Goal: Task Accomplishment & Management: Manage account settings

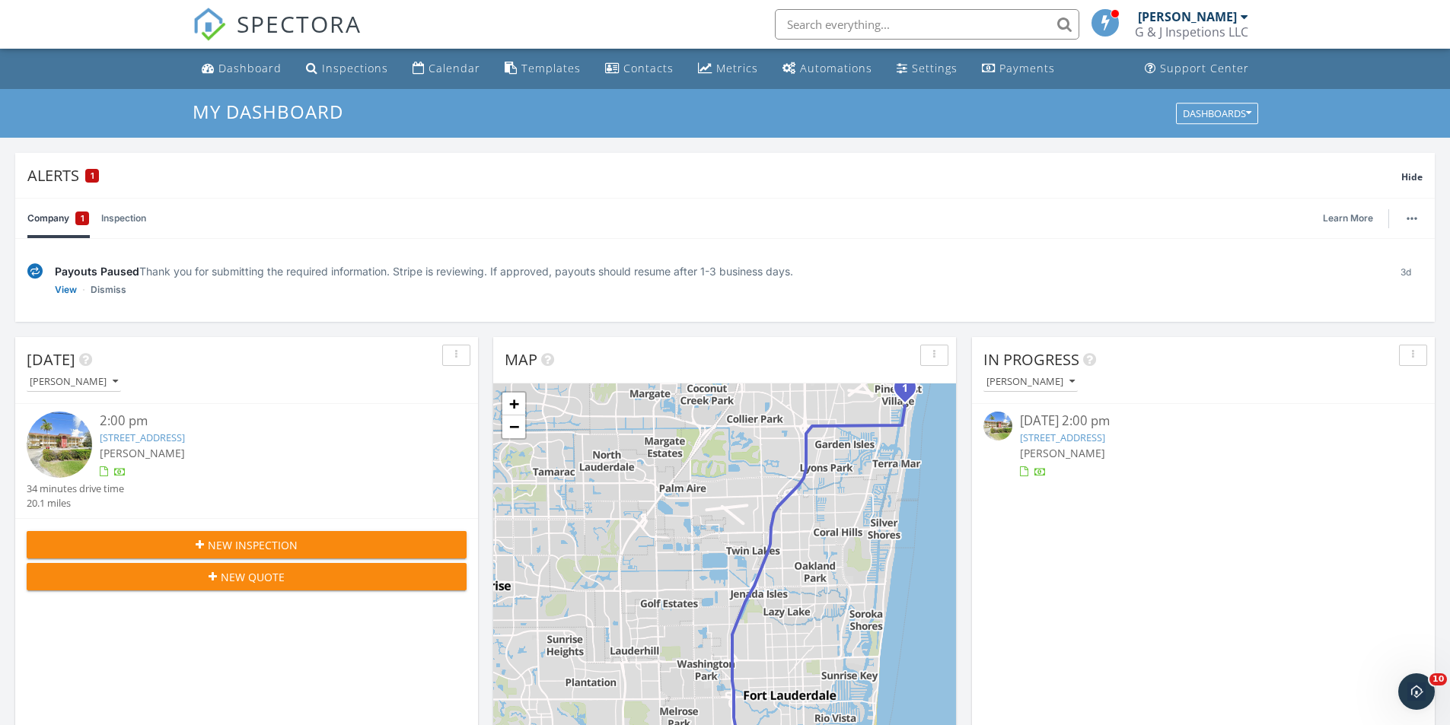
click at [69, 452] on img at bounding box center [59, 444] width 65 height 65
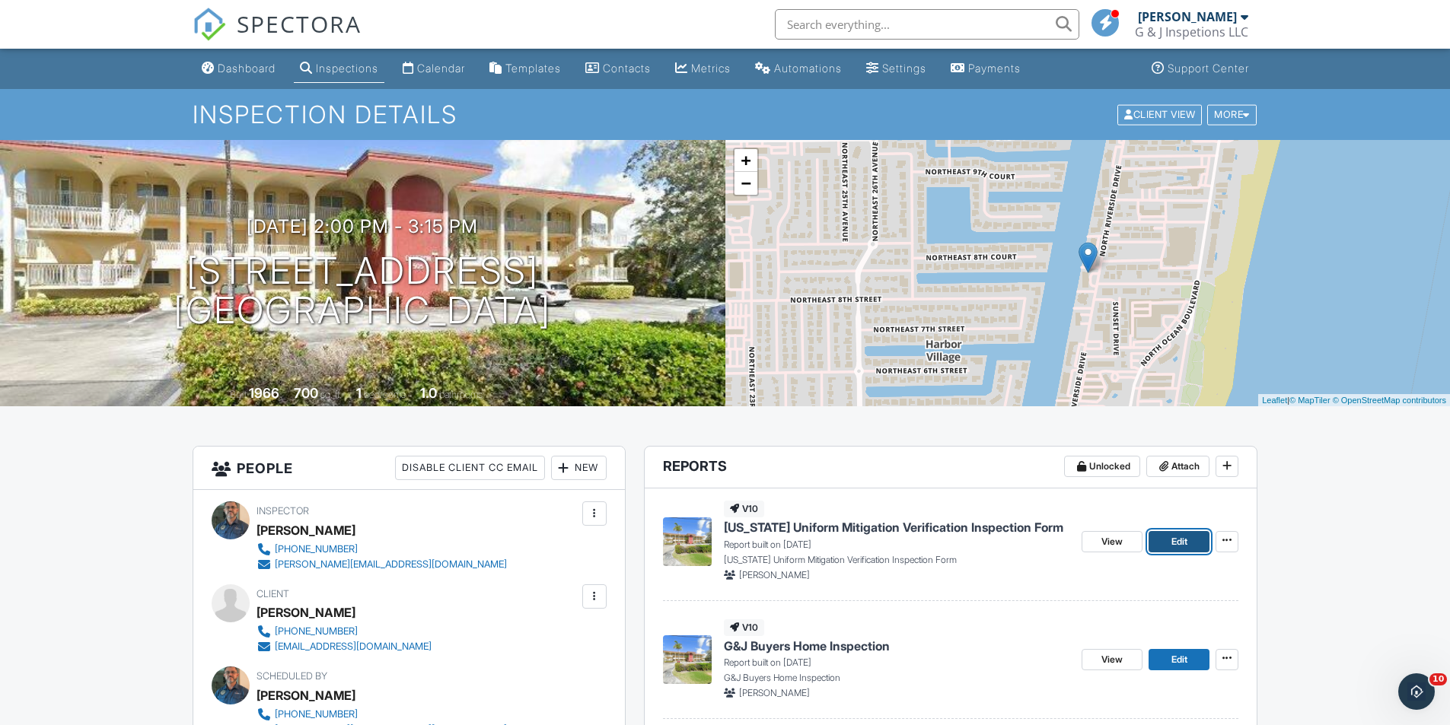
click at [1174, 543] on span "Edit" at bounding box center [1179, 541] width 16 height 15
click at [1105, 546] on span "View" at bounding box center [1111, 541] width 21 height 15
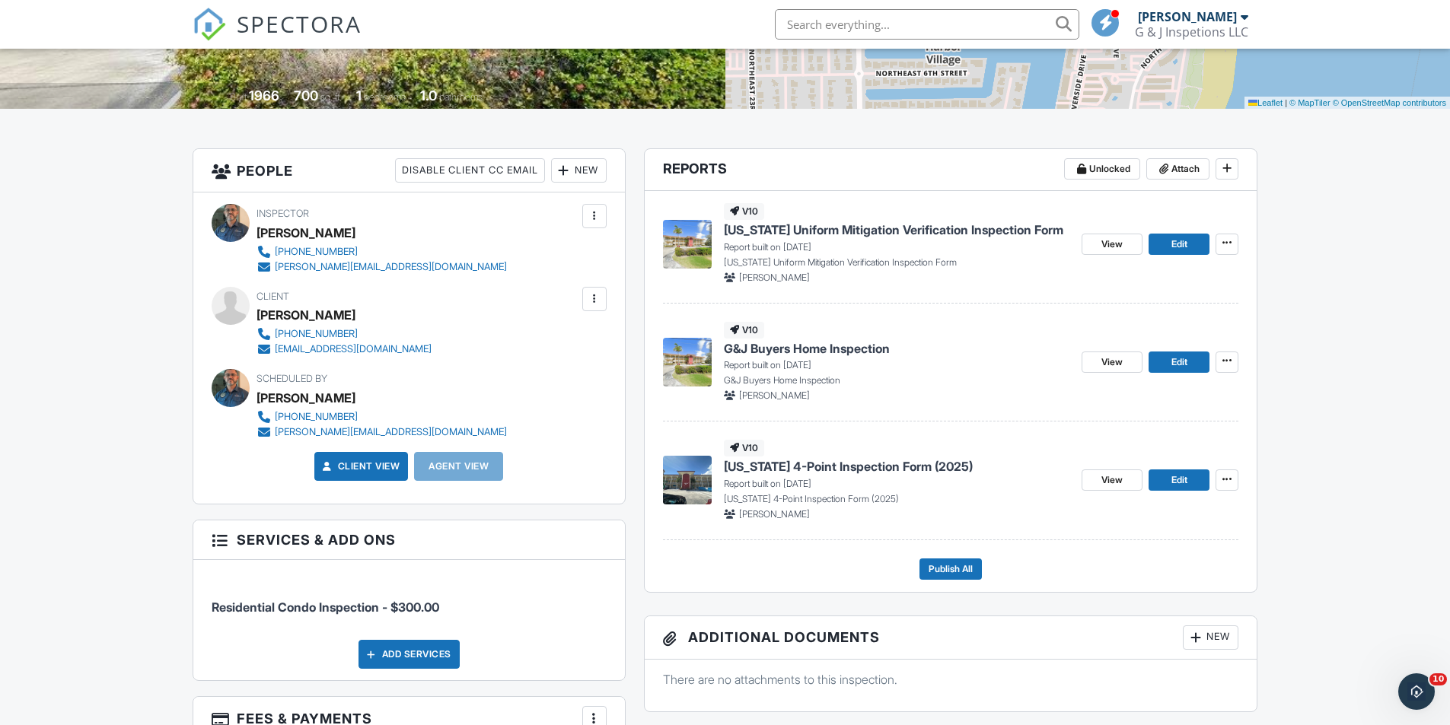
scroll to position [321, 0]
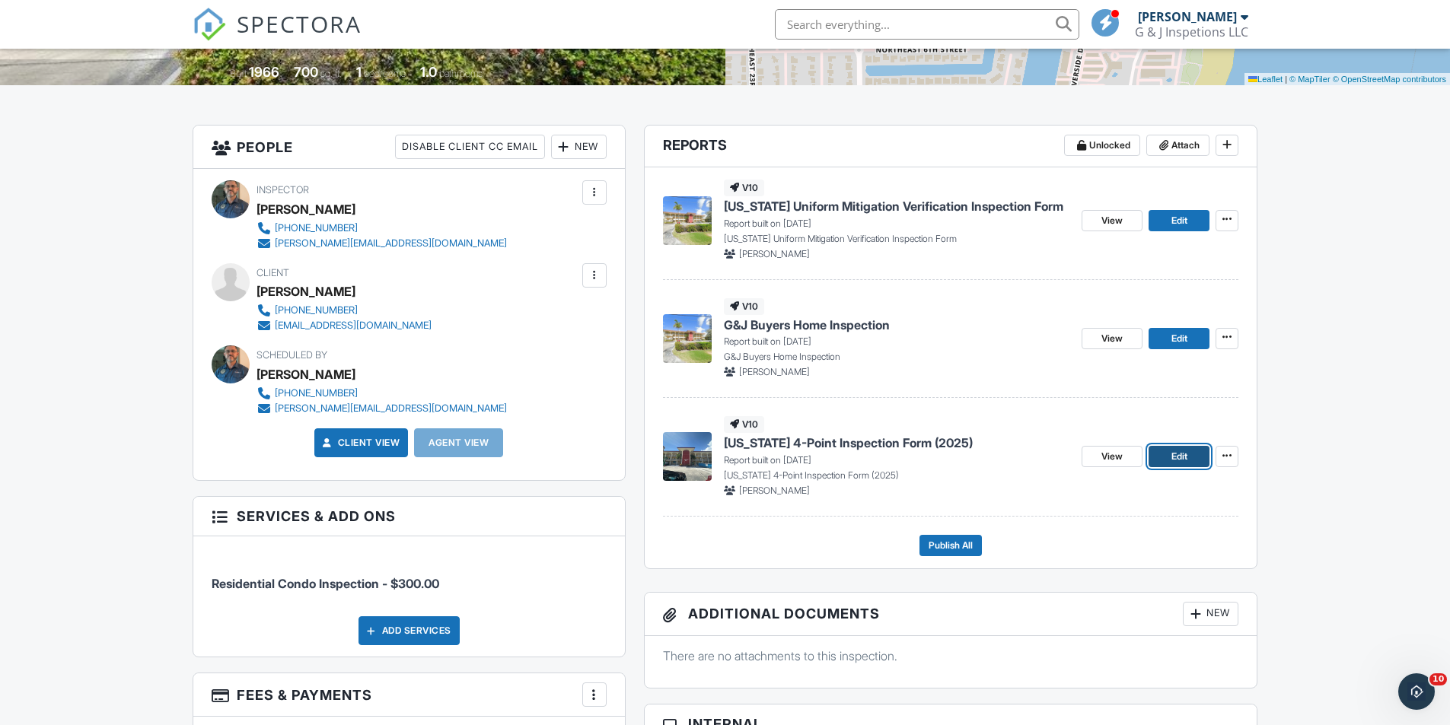
click at [1165, 457] on link "Edit" at bounding box center [1179, 456] width 61 height 21
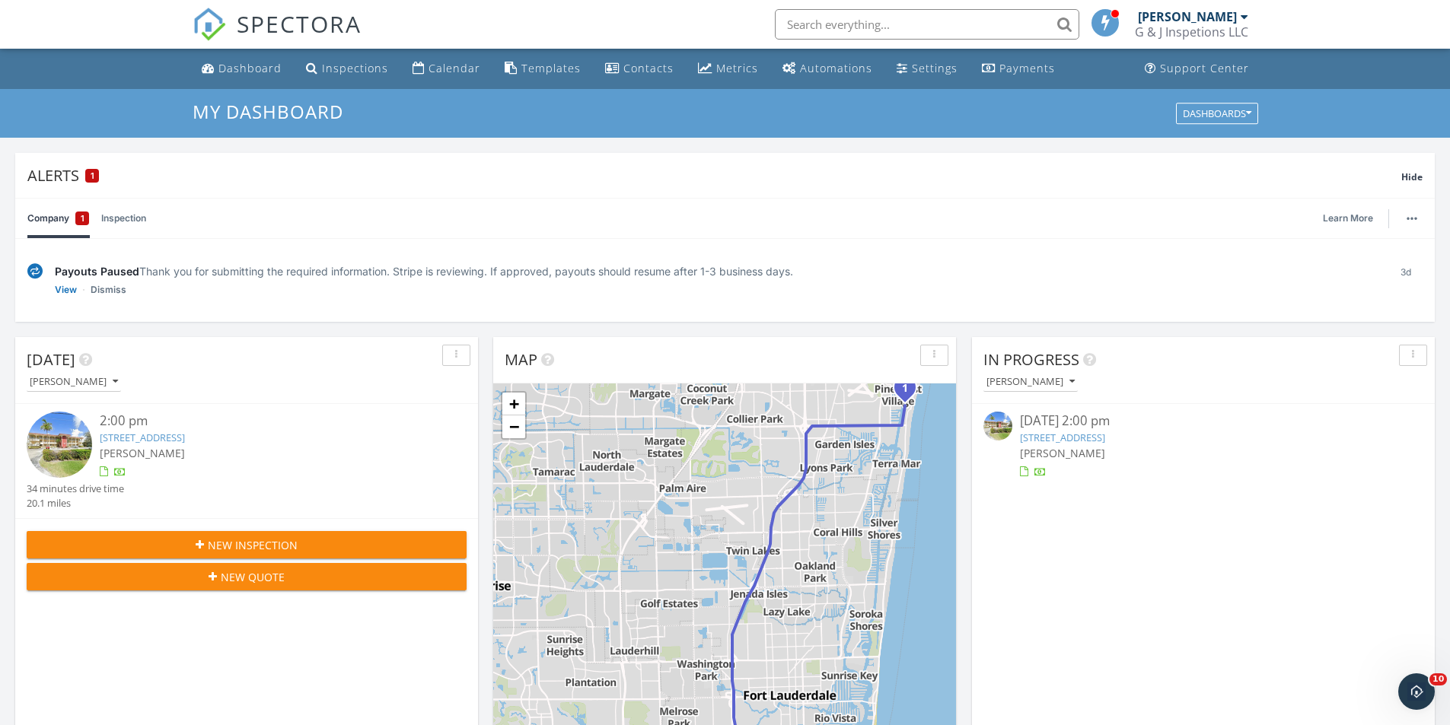
click at [47, 430] on img at bounding box center [59, 444] width 65 height 65
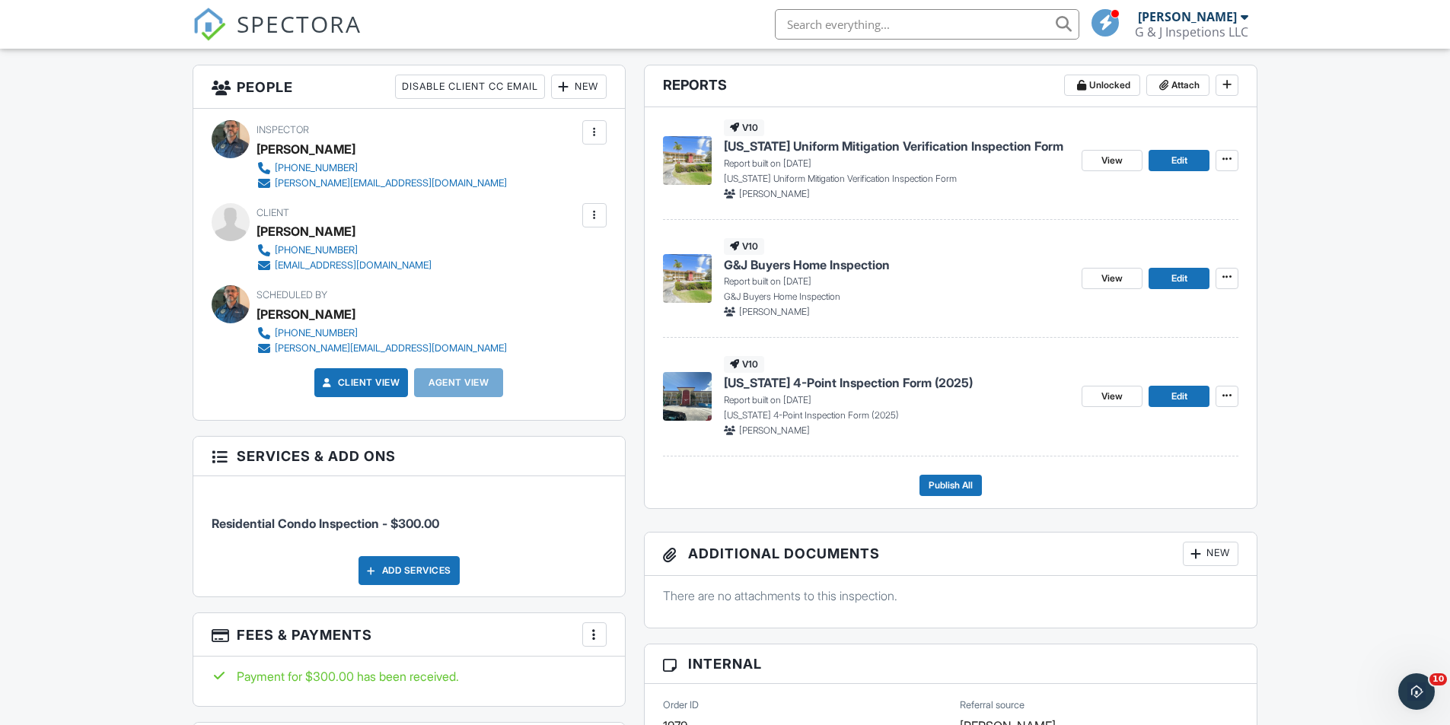
scroll to position [397, 0]
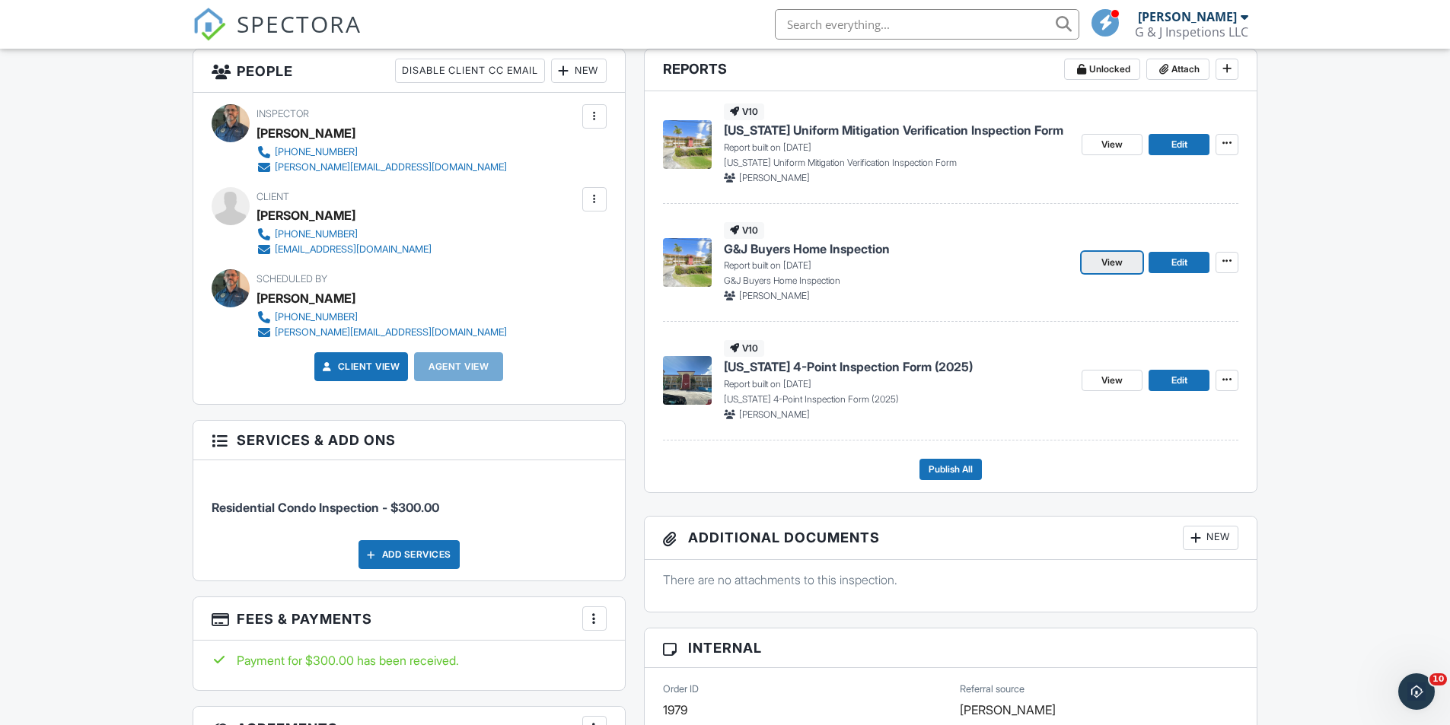
click at [1109, 259] on span "View" at bounding box center [1111, 262] width 21 height 15
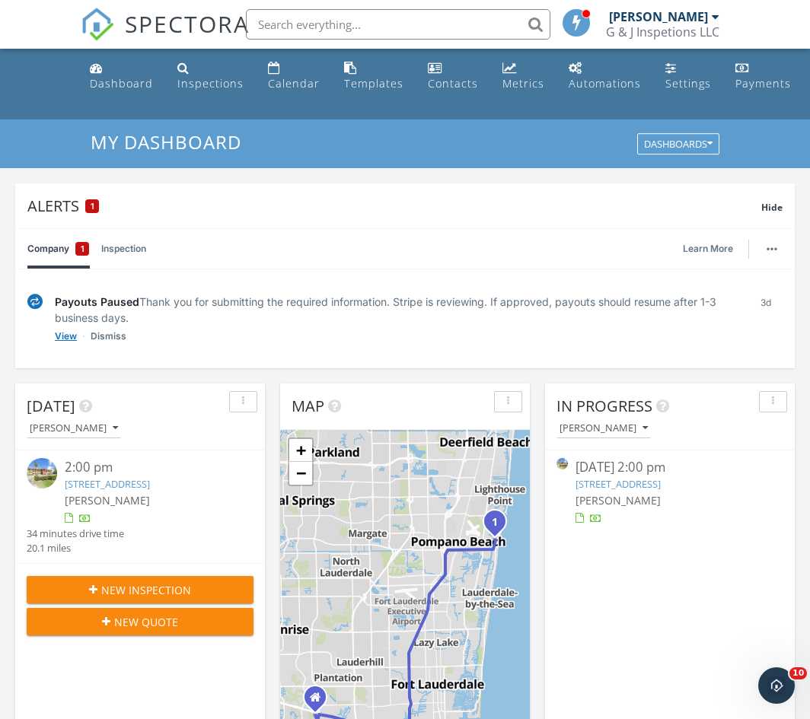
click at [62, 338] on link "View" at bounding box center [66, 336] width 22 height 15
click at [735, 78] on div "Payments" at bounding box center [763, 83] width 56 height 14
click at [86, 491] on link "[STREET_ADDRESS]" at bounding box center [107, 484] width 85 height 14
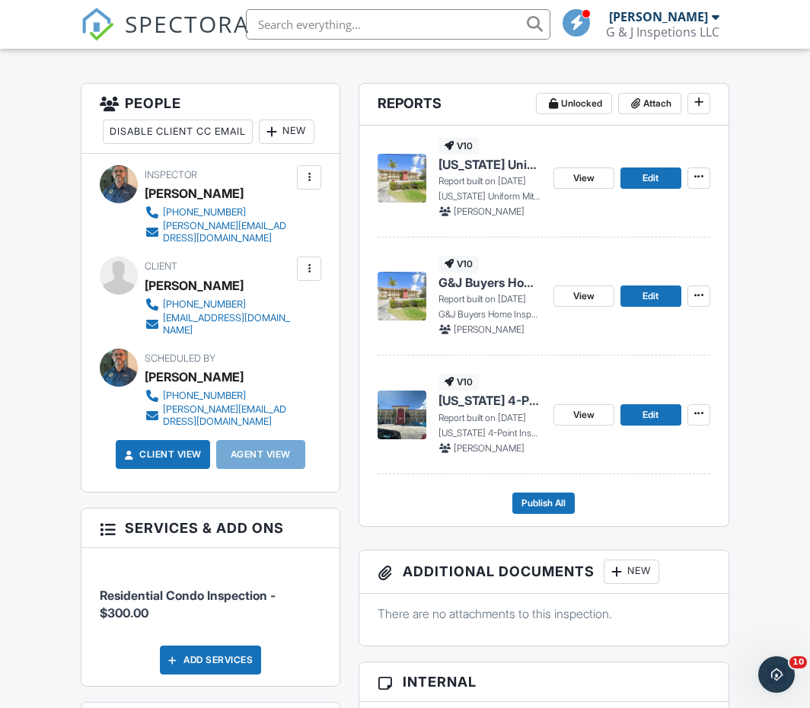
scroll to position [431, 0]
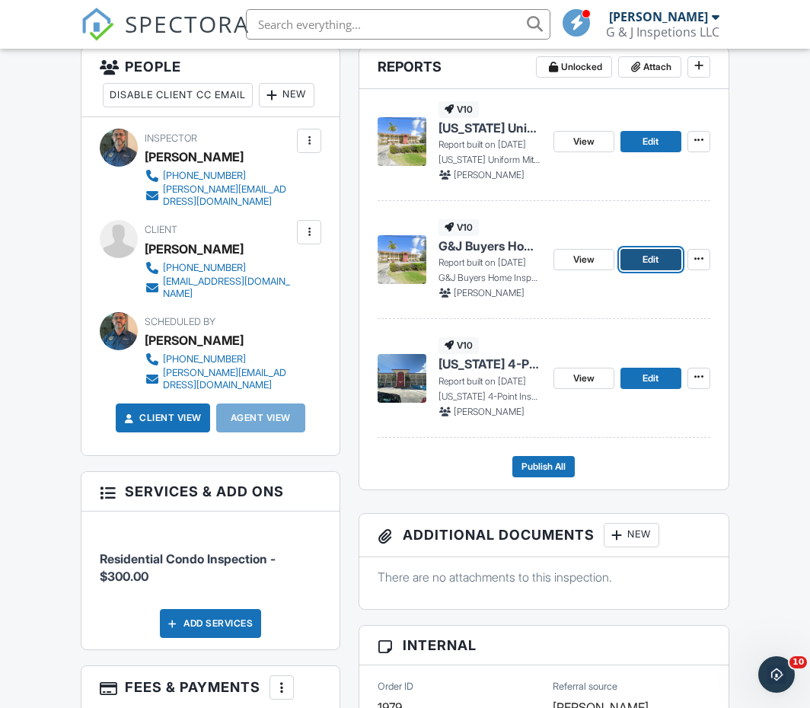
click at [643, 262] on span "Edit" at bounding box center [650, 259] width 16 height 15
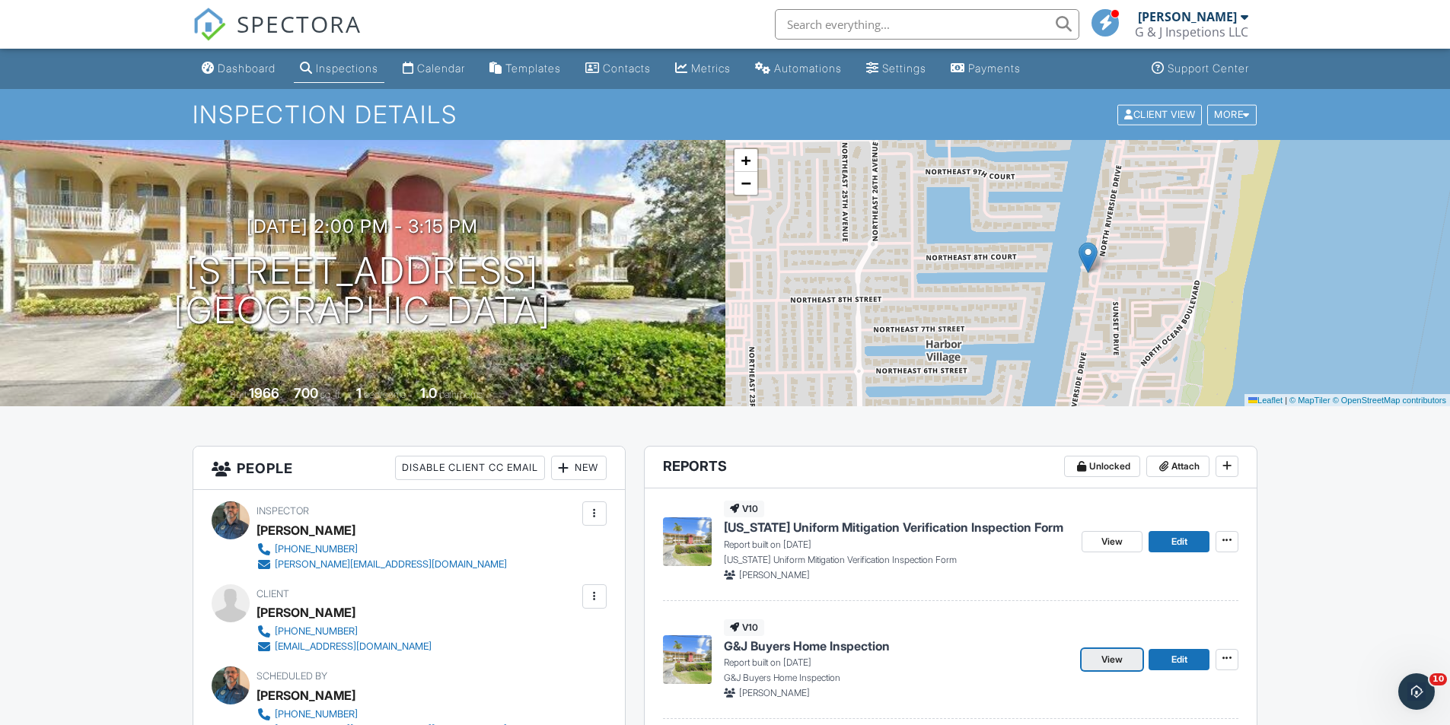
click at [1118, 663] on span "View" at bounding box center [1111, 659] width 21 height 15
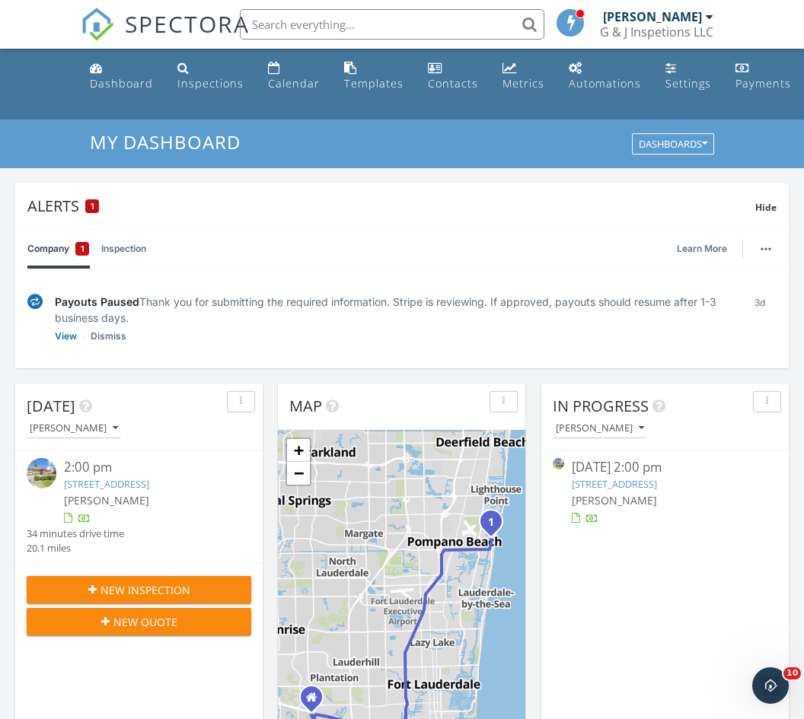
click at [44, 473] on img at bounding box center [42, 473] width 30 height 30
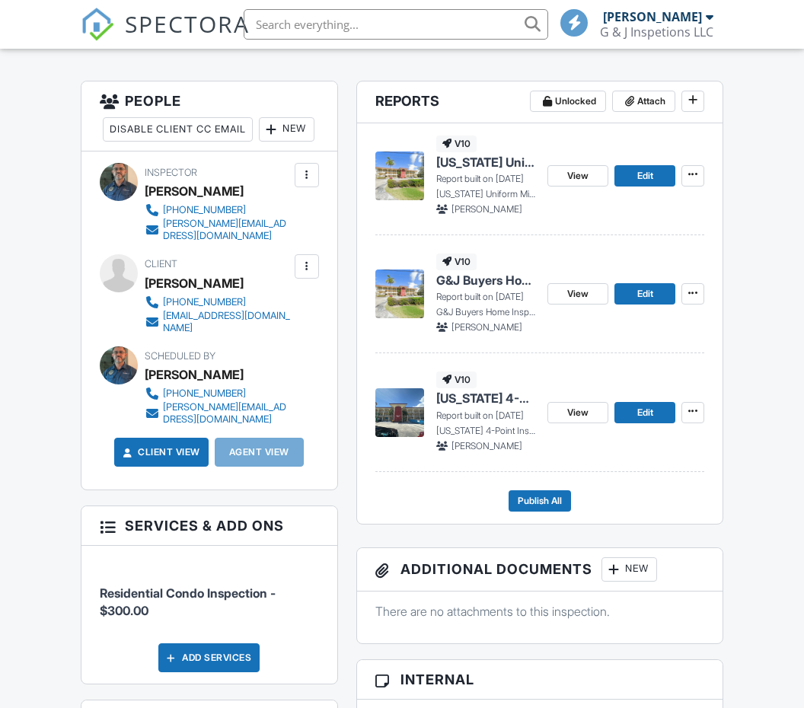
scroll to position [386, 0]
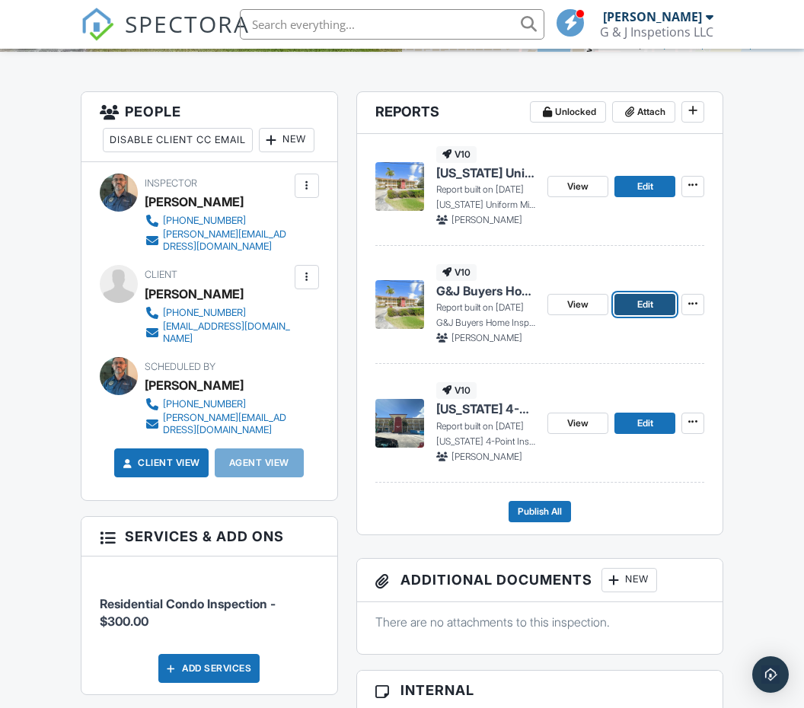
click at [647, 304] on span "Edit" at bounding box center [645, 304] width 16 height 15
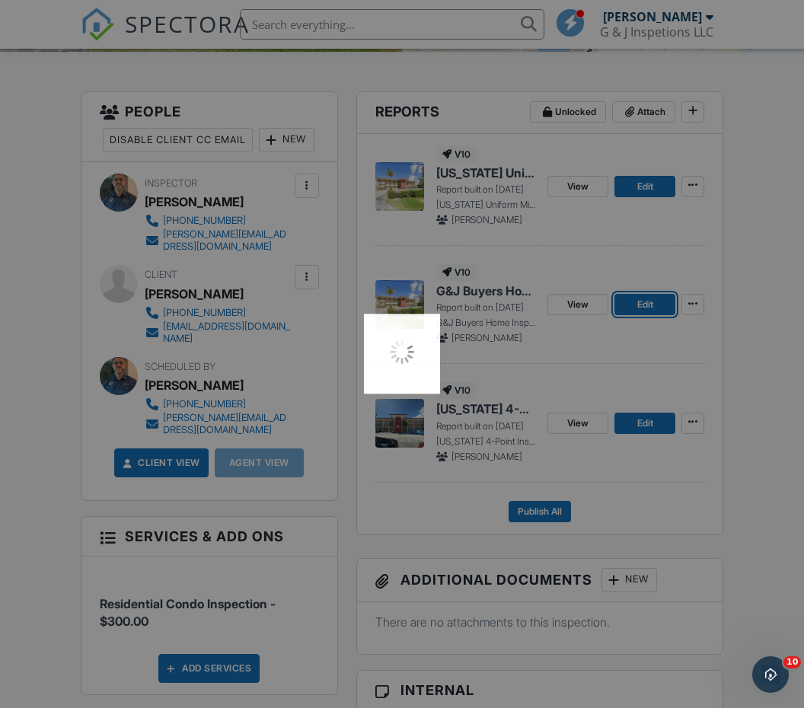
scroll to position [0, 0]
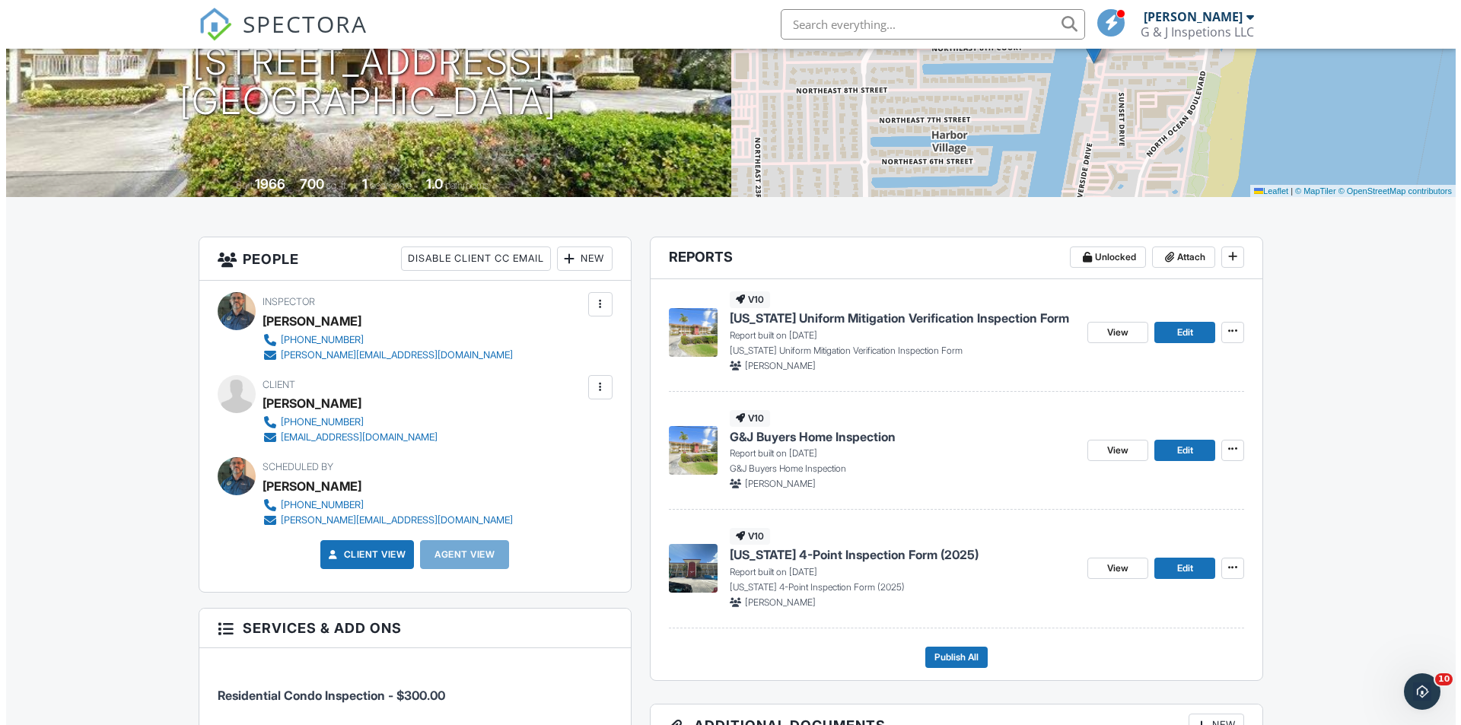
scroll to position [204, 0]
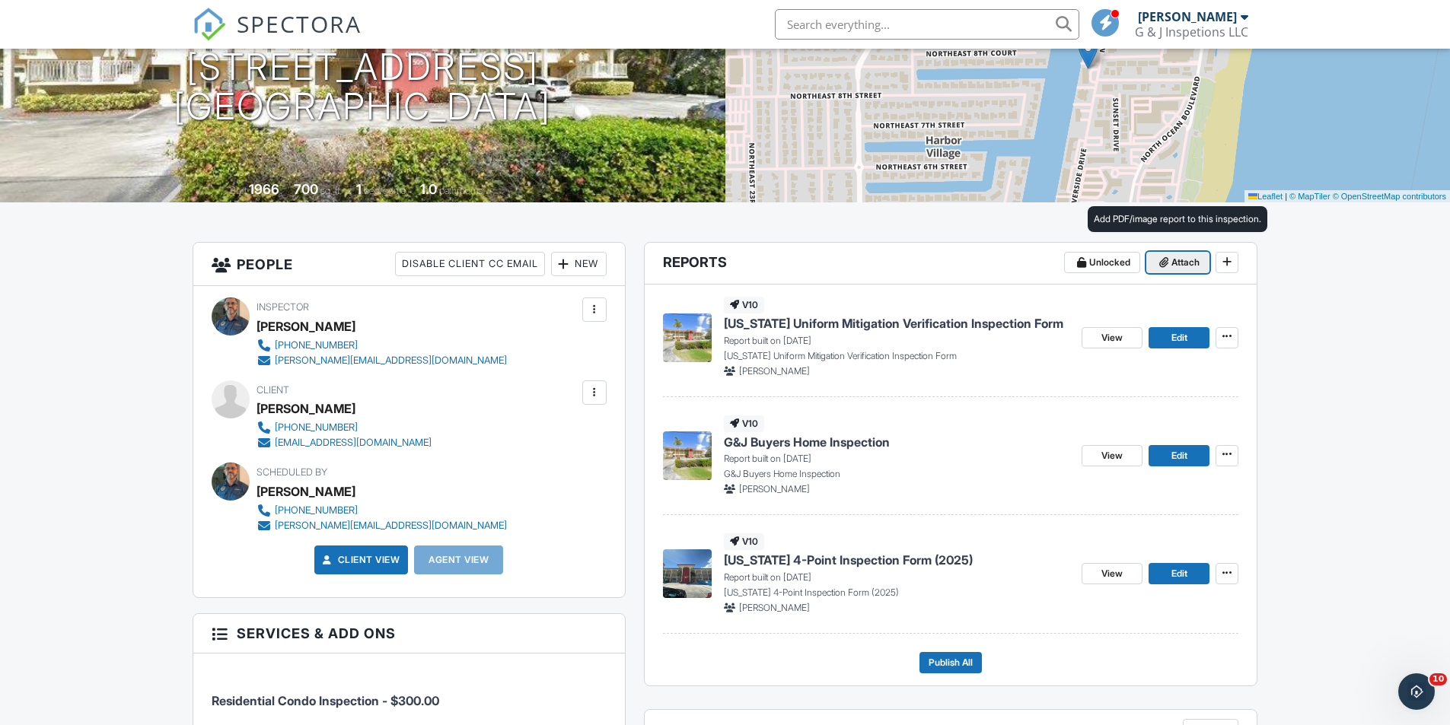
click at [1177, 263] on span "Attach" at bounding box center [1185, 262] width 28 height 15
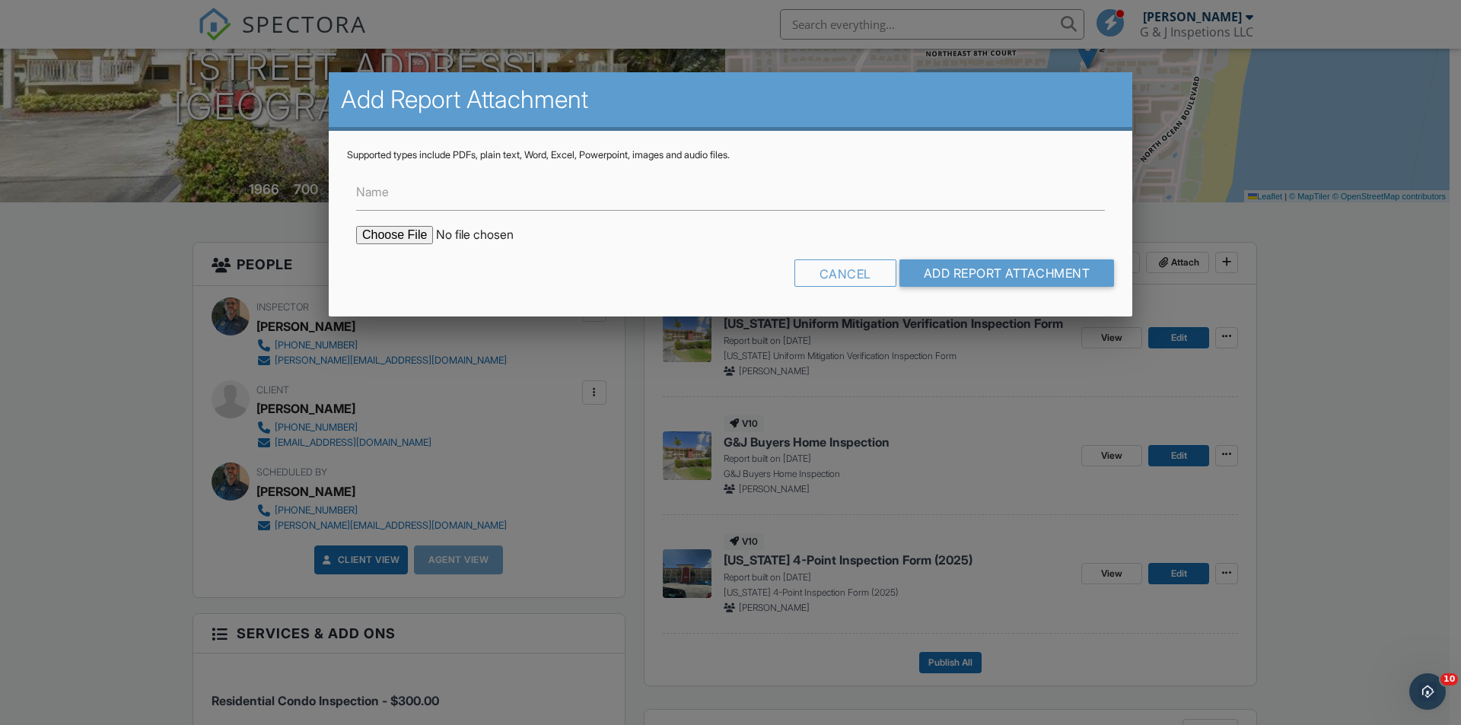
click at [398, 233] on input "file" at bounding box center [485, 235] width 259 height 18
type input "C:\fakepath\BuildFaxReport_20250927180821138892-LYTTID-772837116.pdf"
click at [987, 279] on input "Add Report Attachment" at bounding box center [1007, 273] width 215 height 27
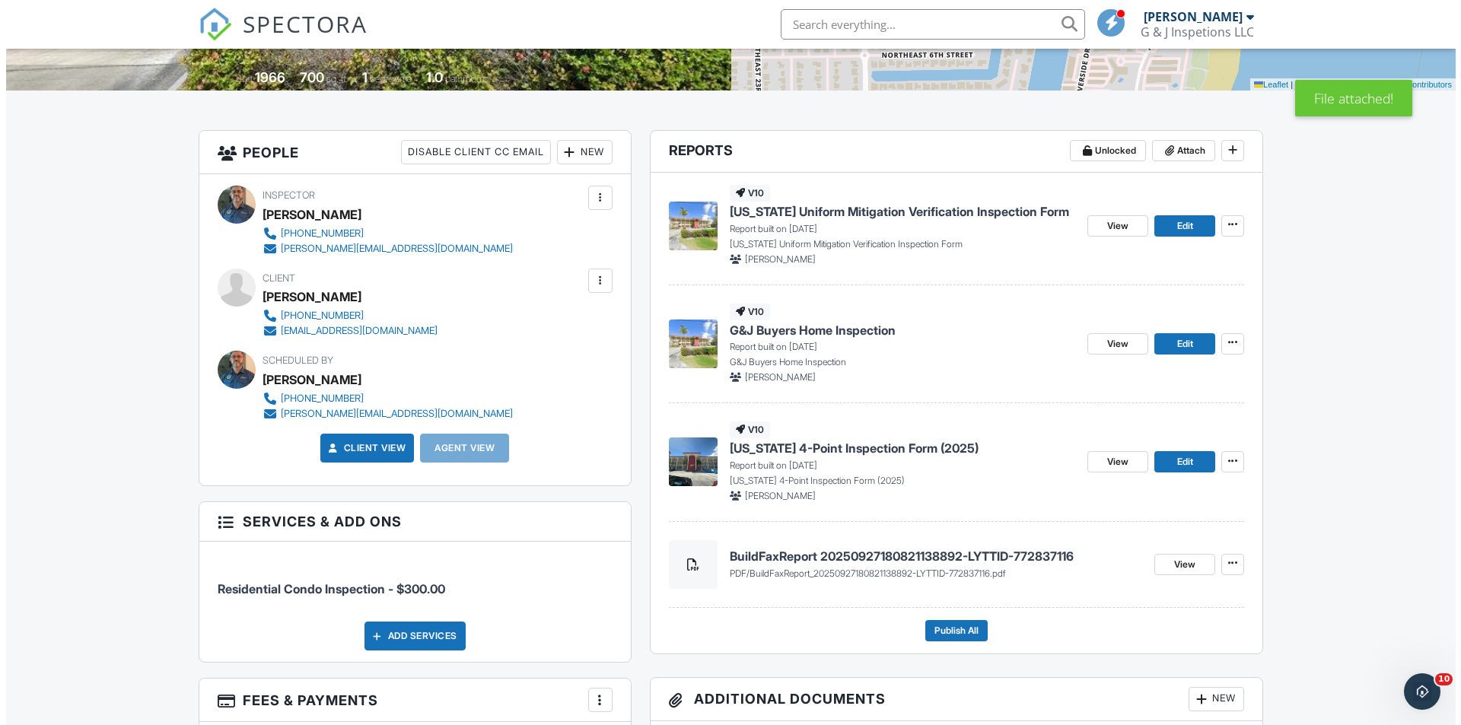
scroll to position [386, 0]
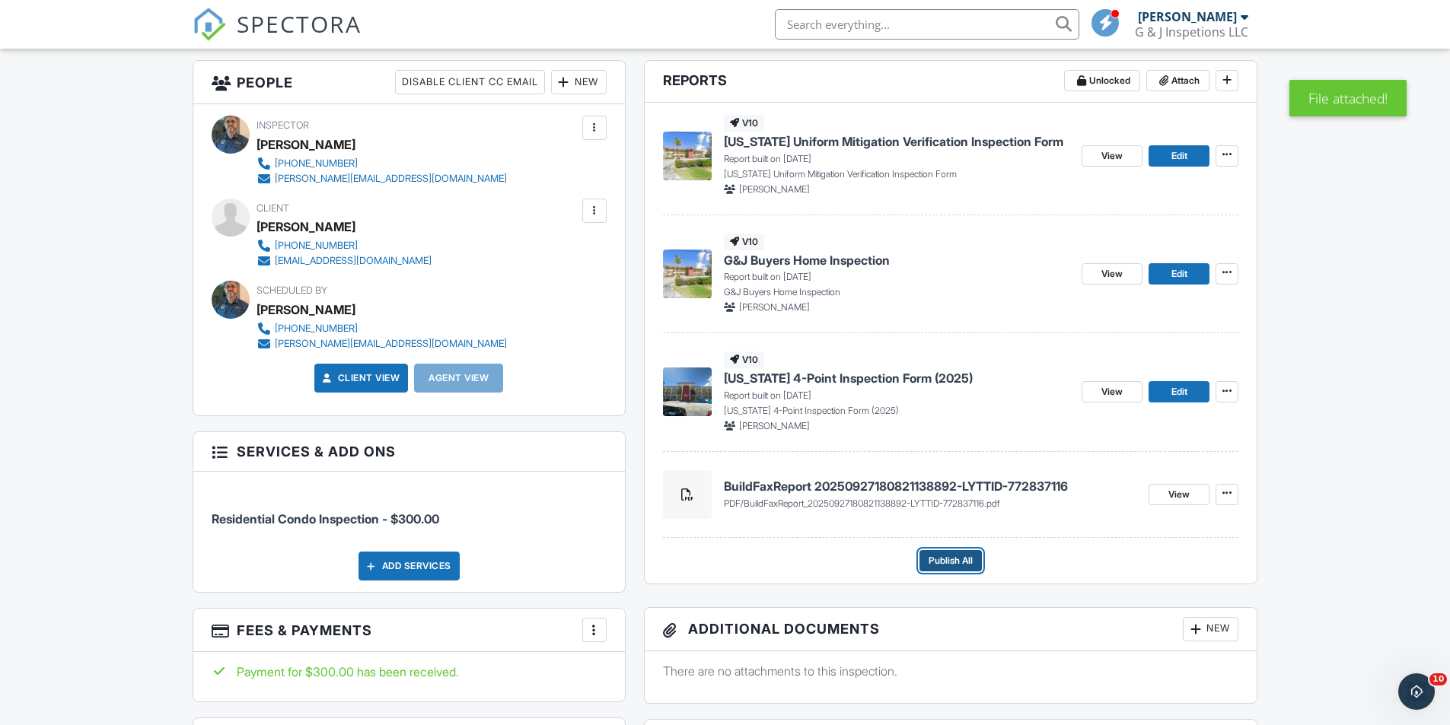
click at [952, 562] on span "Publish All" at bounding box center [951, 560] width 44 height 15
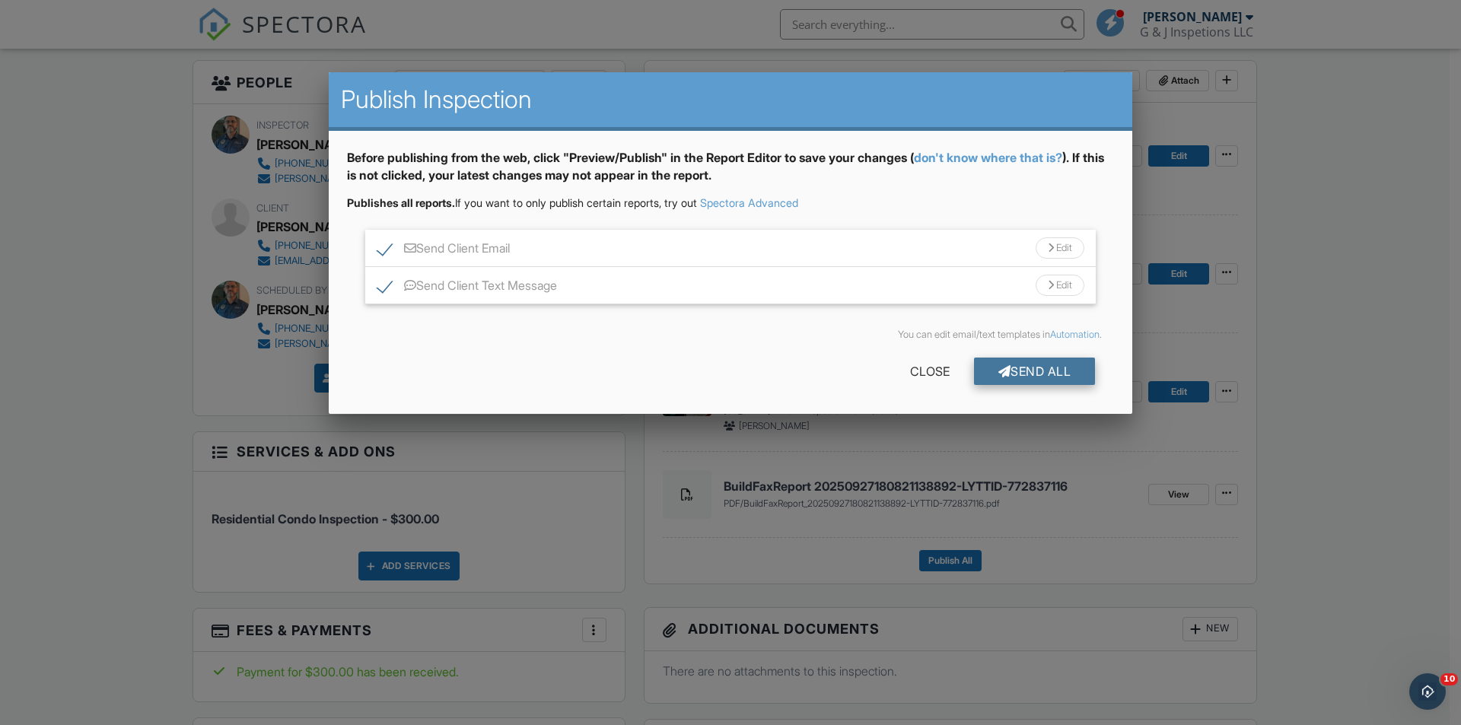
click at [1047, 375] on div "Send All" at bounding box center [1035, 371] width 122 height 27
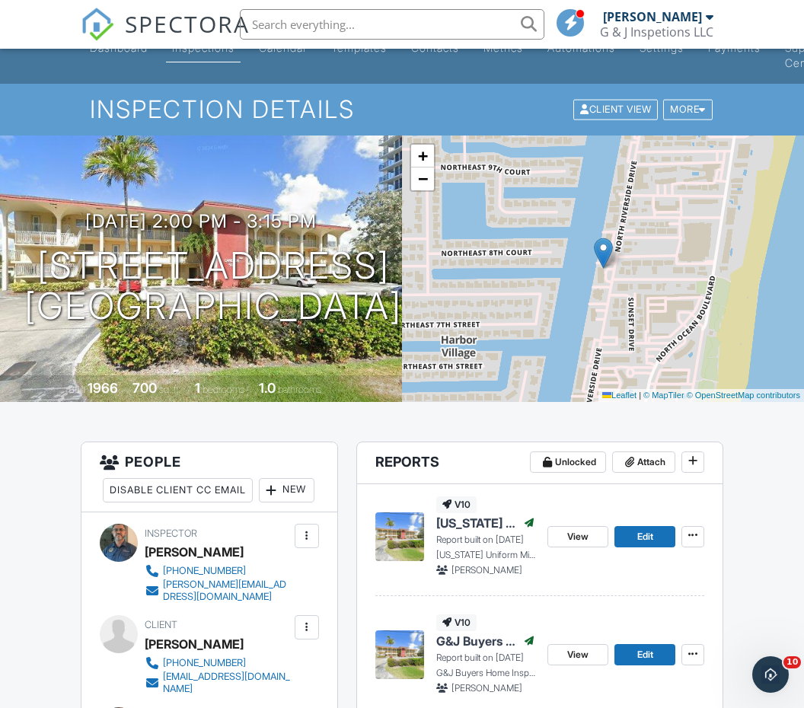
scroll to position [29, 0]
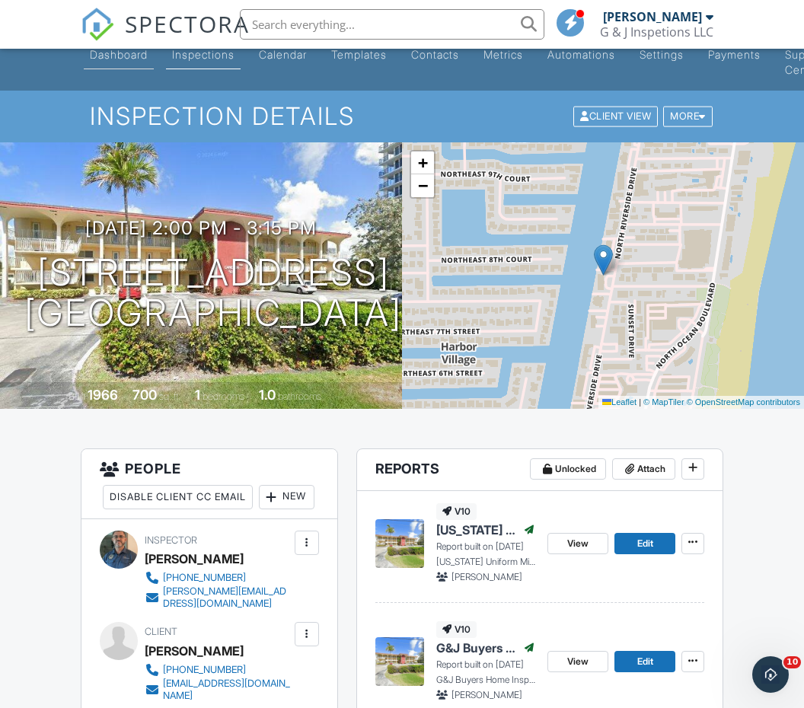
click at [135, 57] on div "Dashboard" at bounding box center [119, 54] width 58 height 13
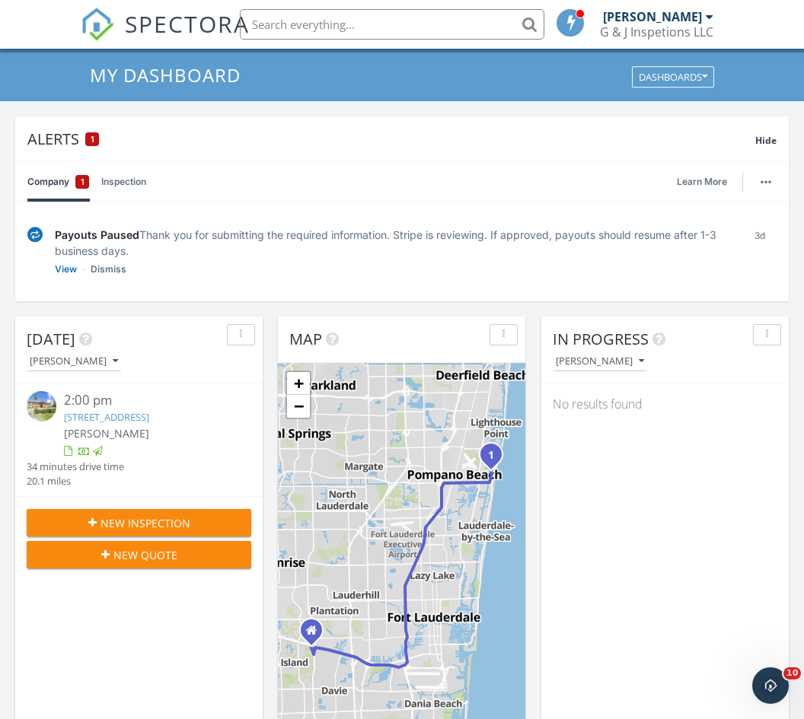
scroll to position [88, 0]
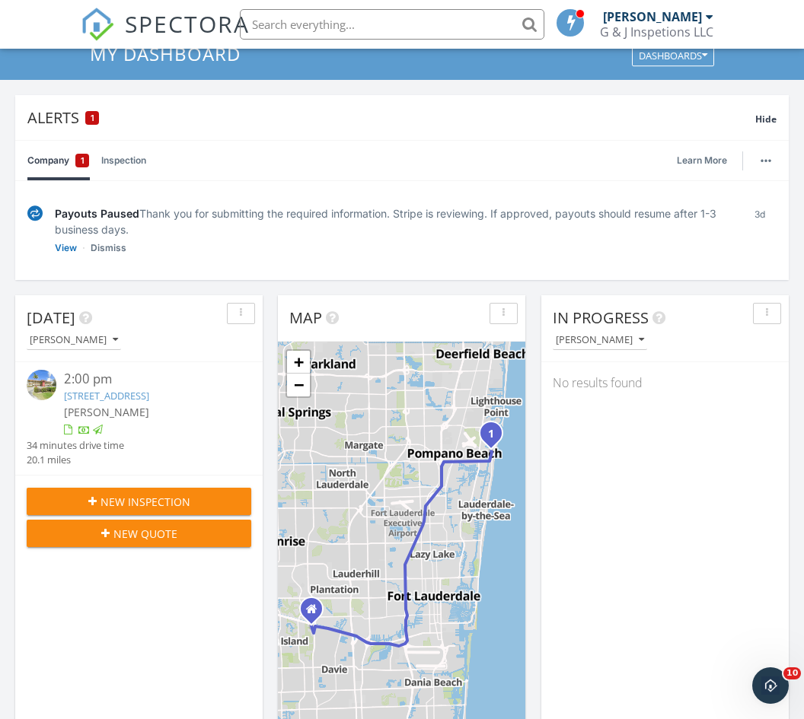
click at [45, 383] on img at bounding box center [42, 385] width 30 height 30
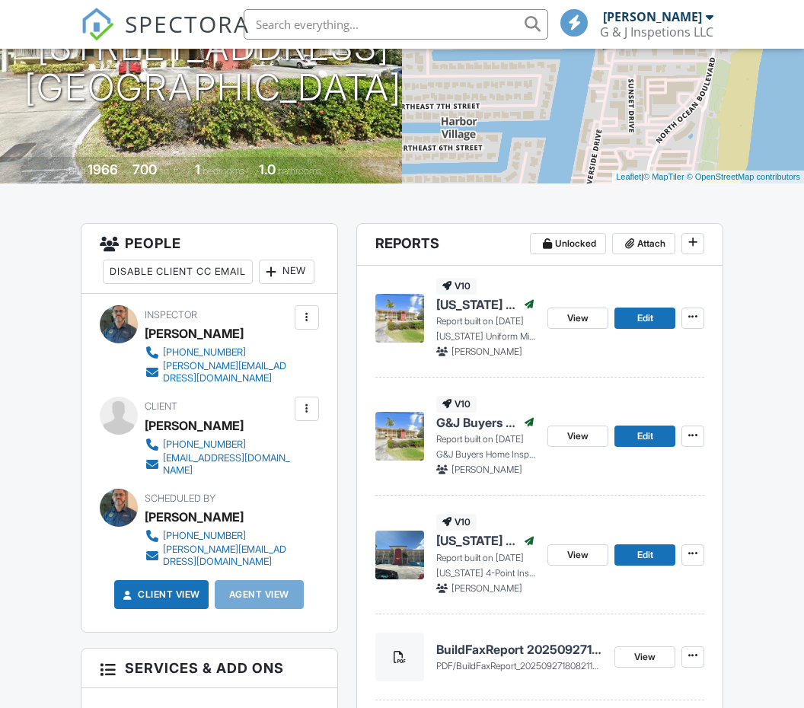
scroll to position [290, 0]
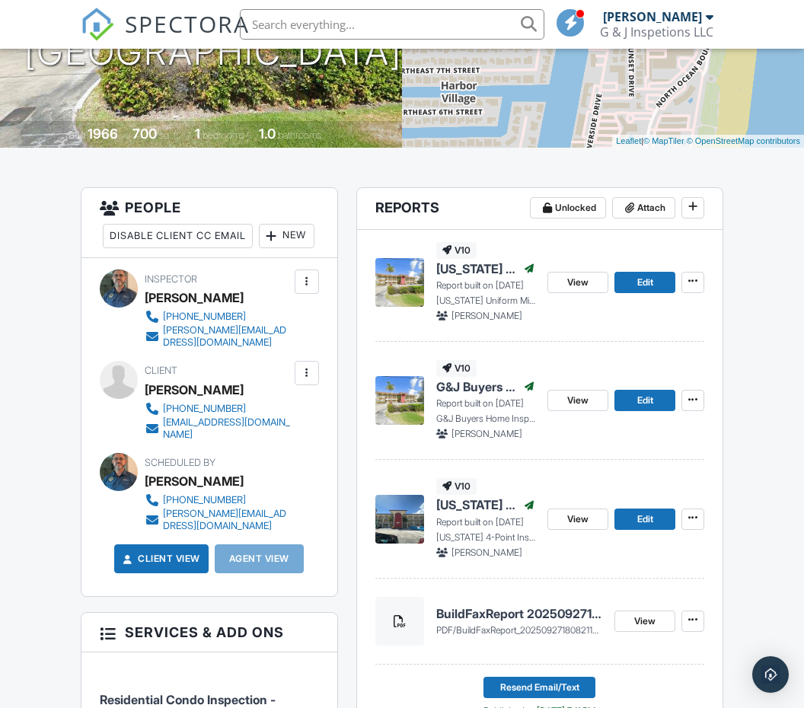
click at [259, 248] on div "New" at bounding box center [287, 236] width 56 height 24
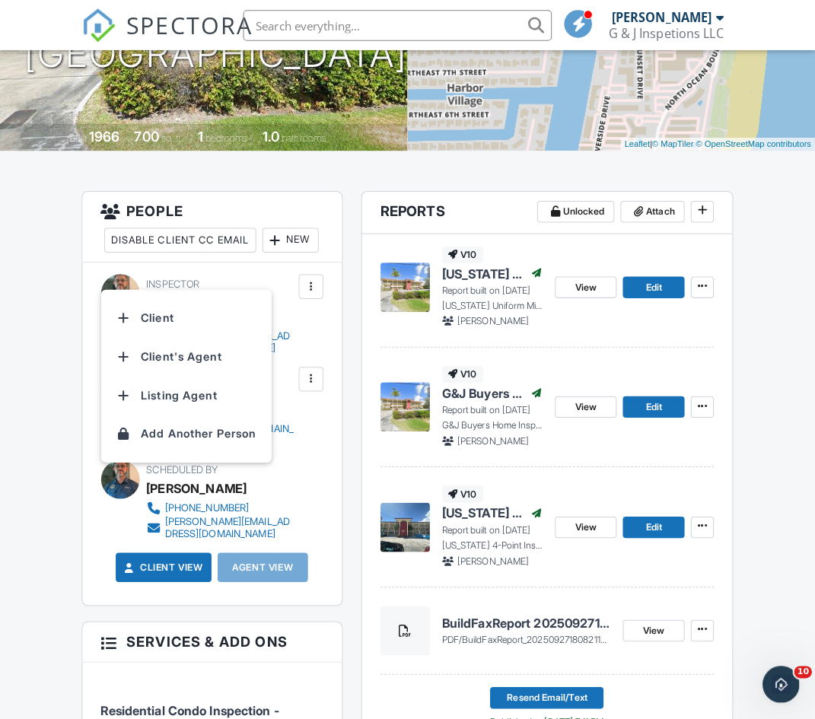
scroll to position [0, 0]
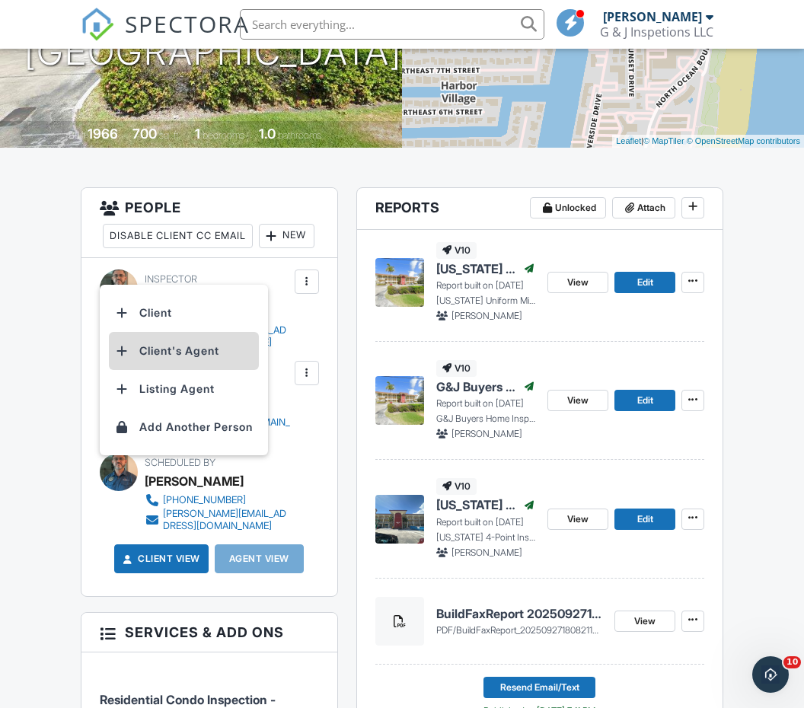
click at [154, 349] on li "Client's Agent" at bounding box center [184, 351] width 150 height 38
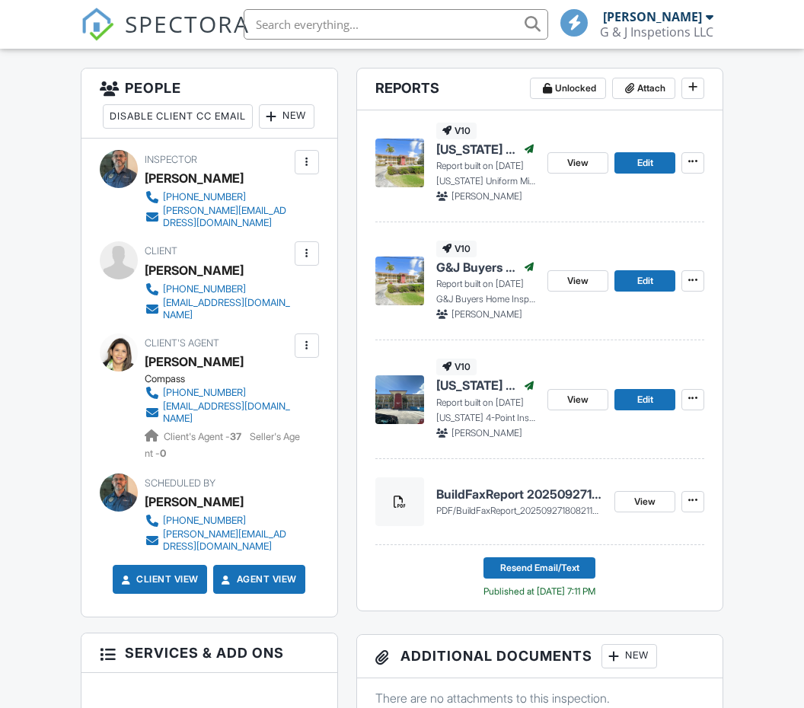
scroll to position [595, 0]
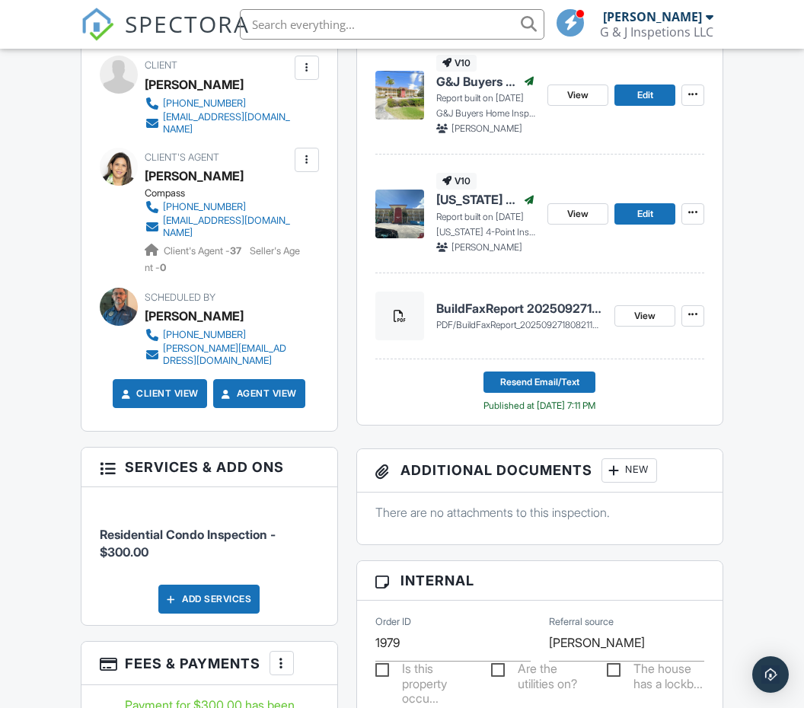
drag, startPoint x: 808, startPoint y: 190, endPoint x: 802, endPoint y: 262, distance: 72.6
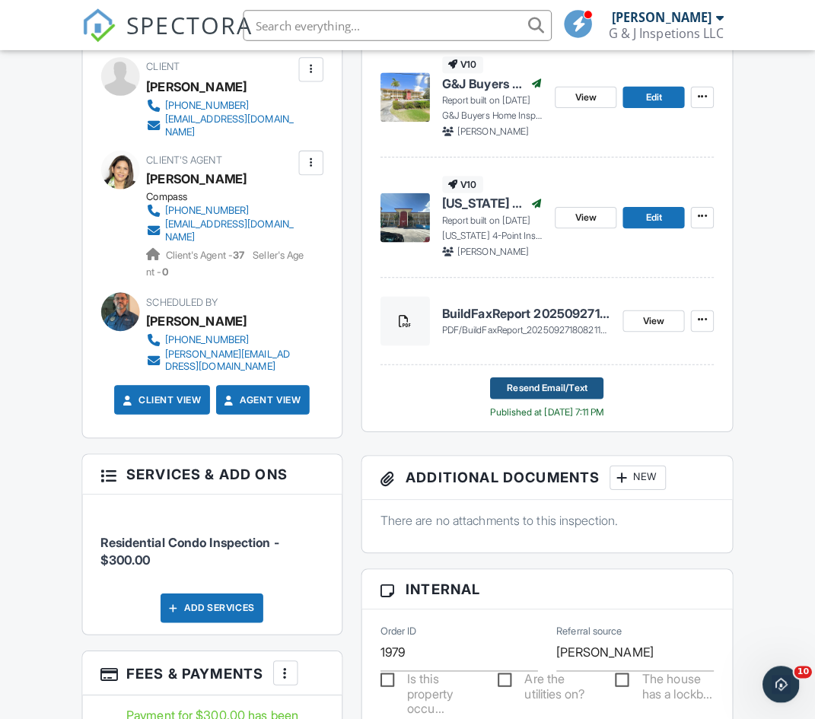
scroll to position [0, 0]
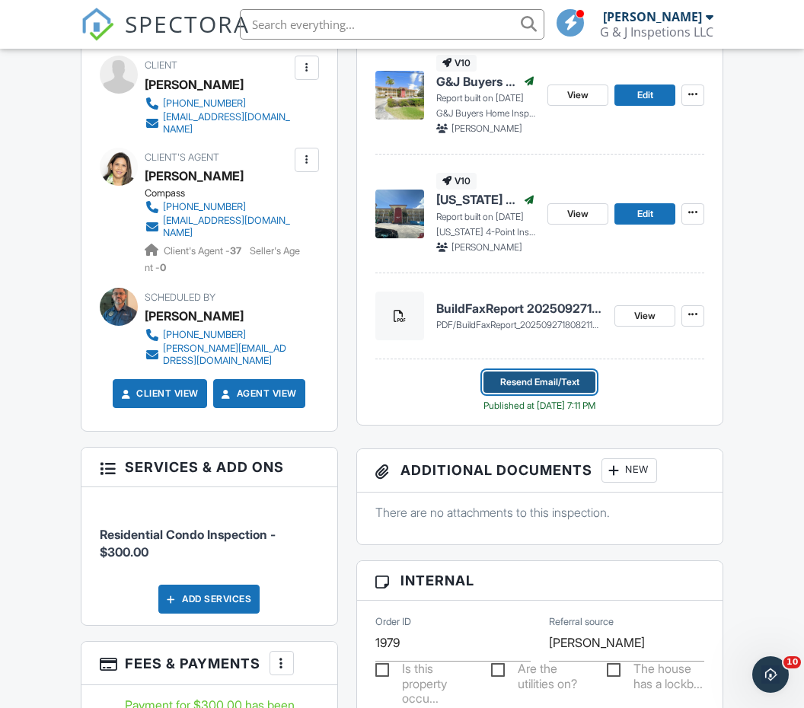
click at [549, 387] on span "Resend Email/Text" at bounding box center [539, 381] width 79 height 15
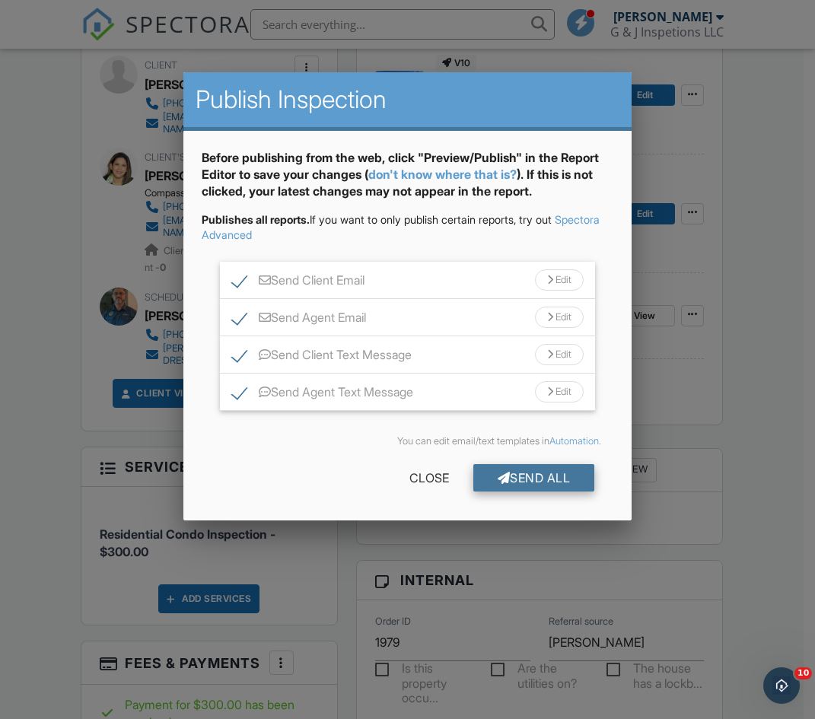
click at [521, 477] on div "Send All" at bounding box center [534, 477] width 122 height 27
